Goal: Find specific page/section: Find specific page/section

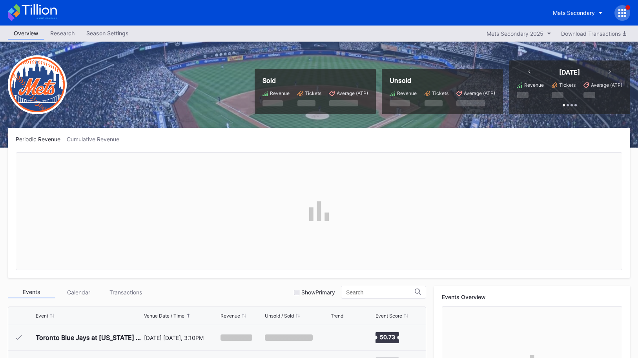
scroll to position [1987, 0]
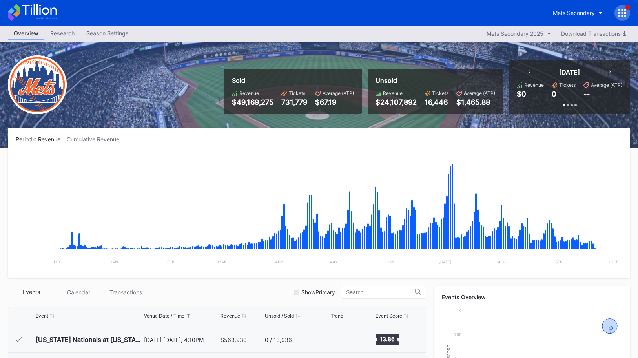
click at [368, 92] on div "Sold Revenue $49,169,275 Tickets 731,779 Average (ATP) $67.19 Unsold Revenue $2…" at bounding box center [424, 87] width 412 height 54
click at [51, 15] on icon at bounding box center [32, 12] width 49 height 17
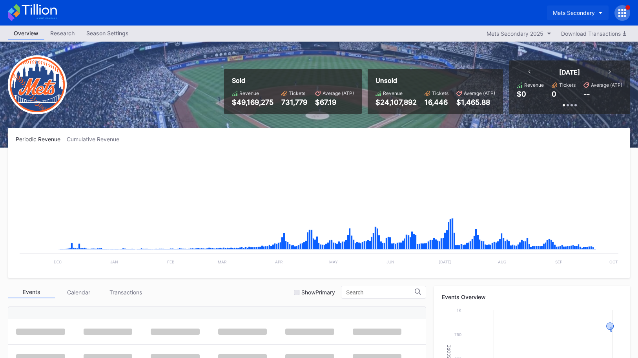
click at [566, 10] on div "Mets Secondary" at bounding box center [574, 12] width 42 height 7
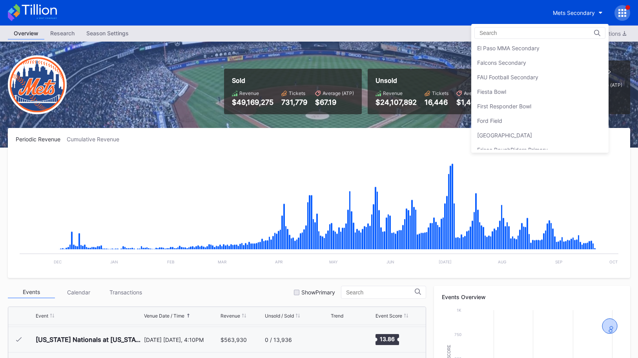
scroll to position [812, 0]
click at [530, 97] on div "Fiesta Bowl" at bounding box center [539, 93] width 137 height 15
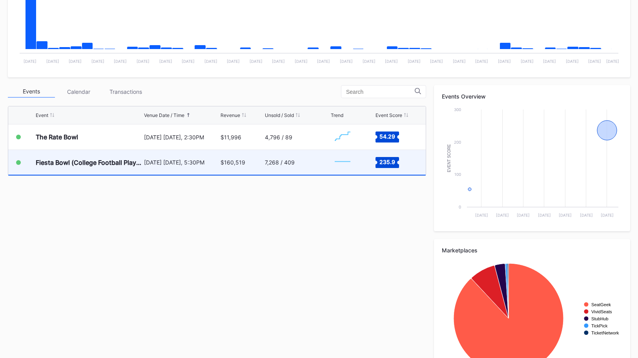
scroll to position [202, 0]
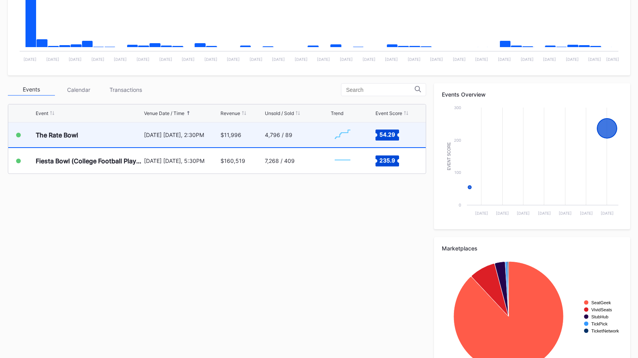
click at [304, 141] on div "4,796 / 89" at bounding box center [297, 134] width 64 height 25
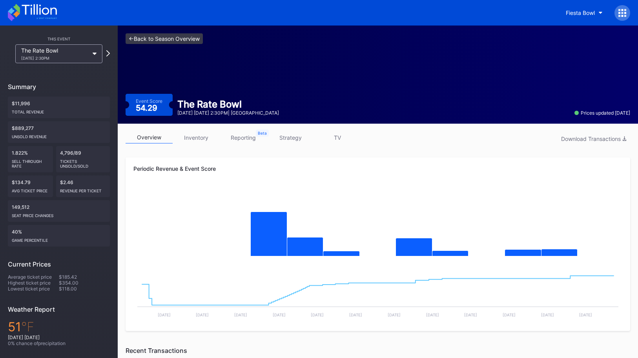
click at [172, 36] on link "<- Back to Season Overview" at bounding box center [164, 38] width 77 height 11
